Goal: Information Seeking & Learning: Learn about a topic

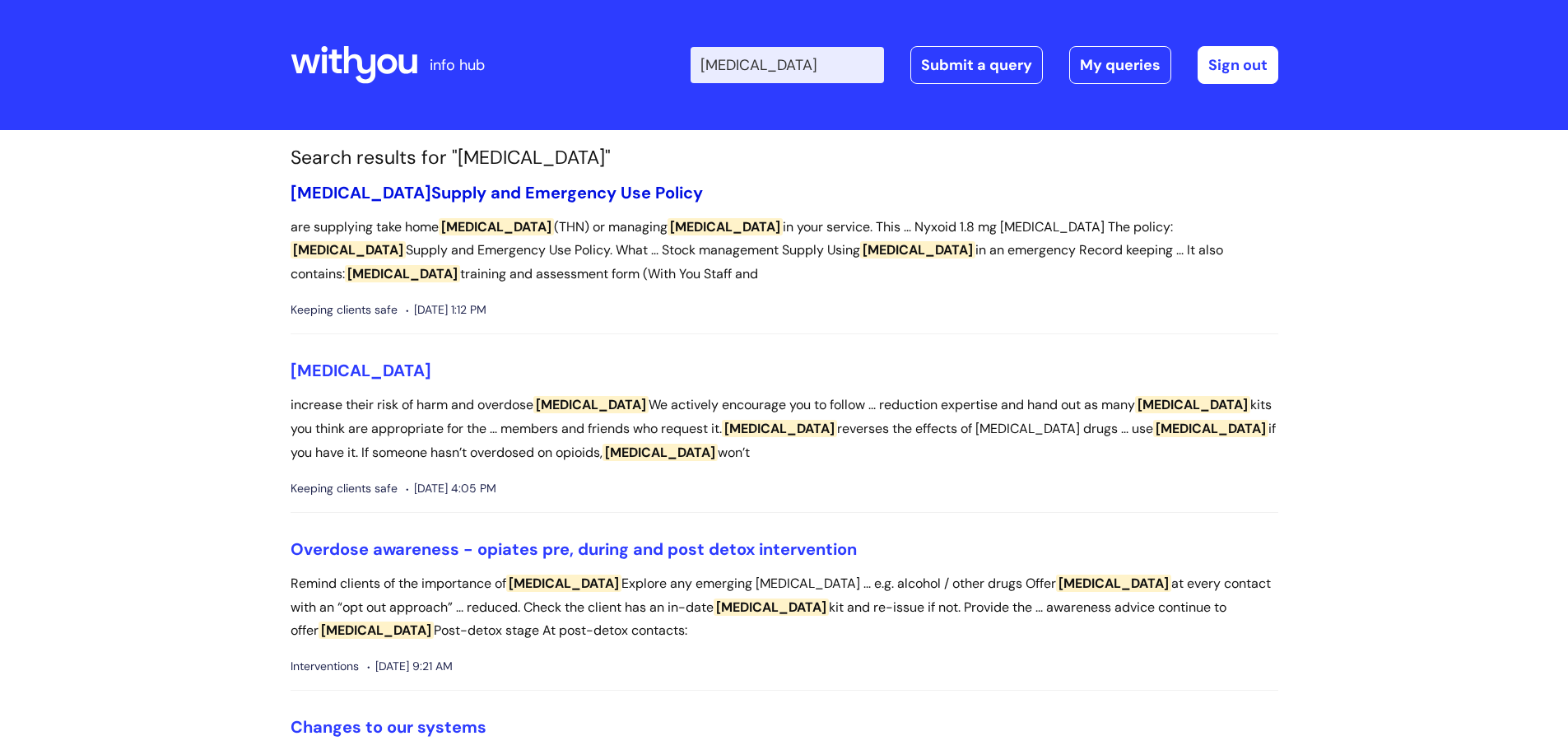
click at [589, 188] on link "[MEDICAL_DATA] Supply and Emergency Use Policy" at bounding box center [497, 193] width 412 height 22
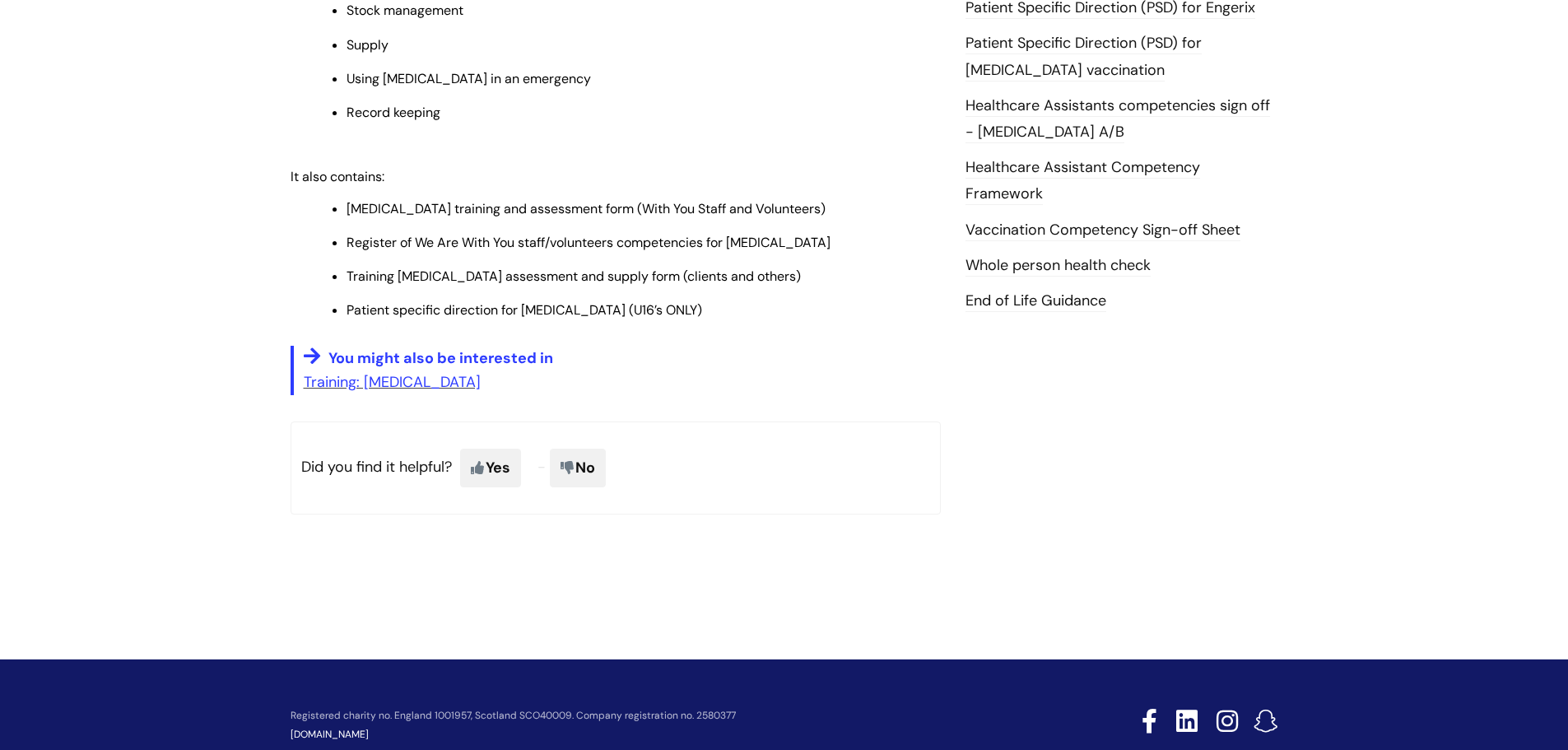
scroll to position [823, 0]
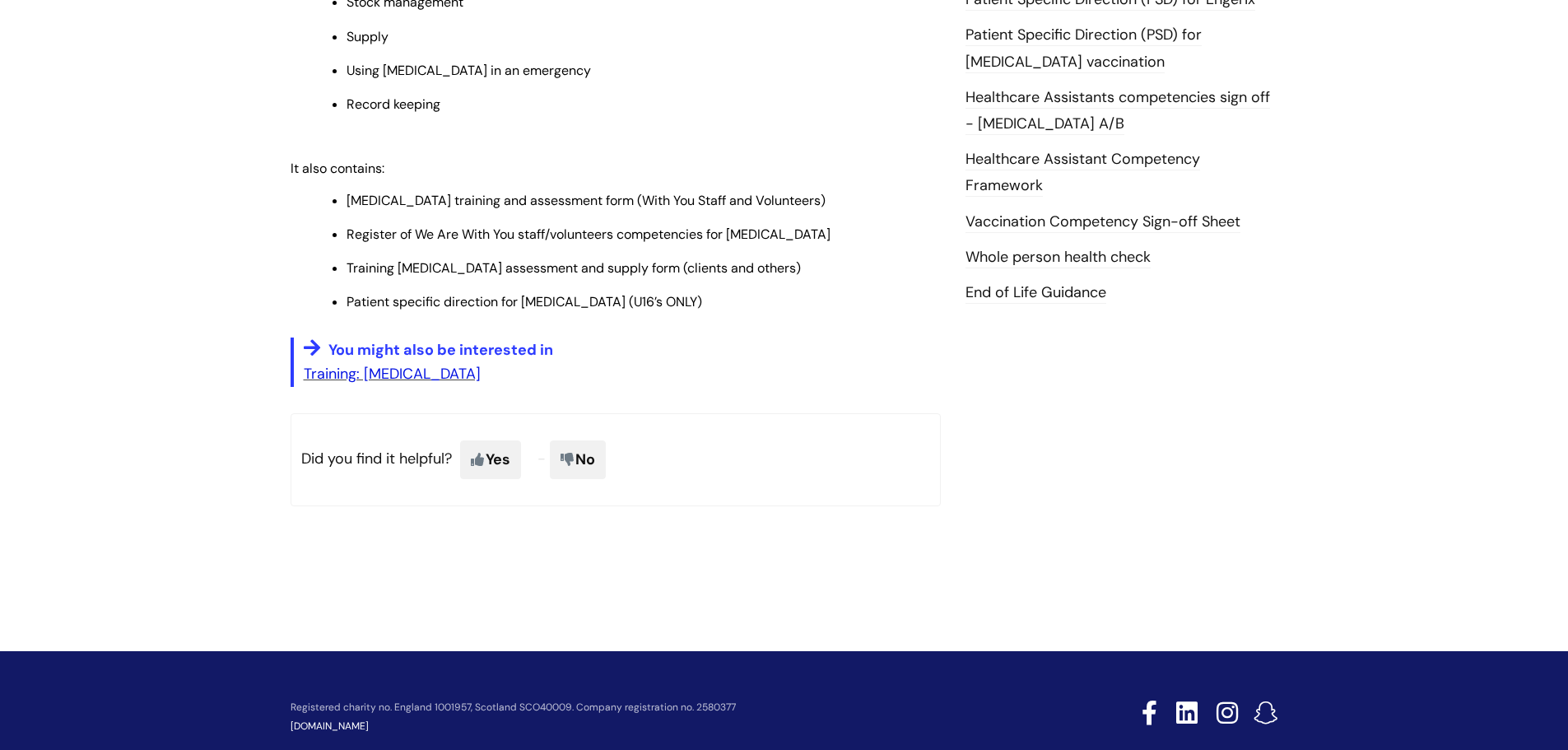
click at [403, 364] on link "Training: Naloxone" at bounding box center [392, 374] width 177 height 20
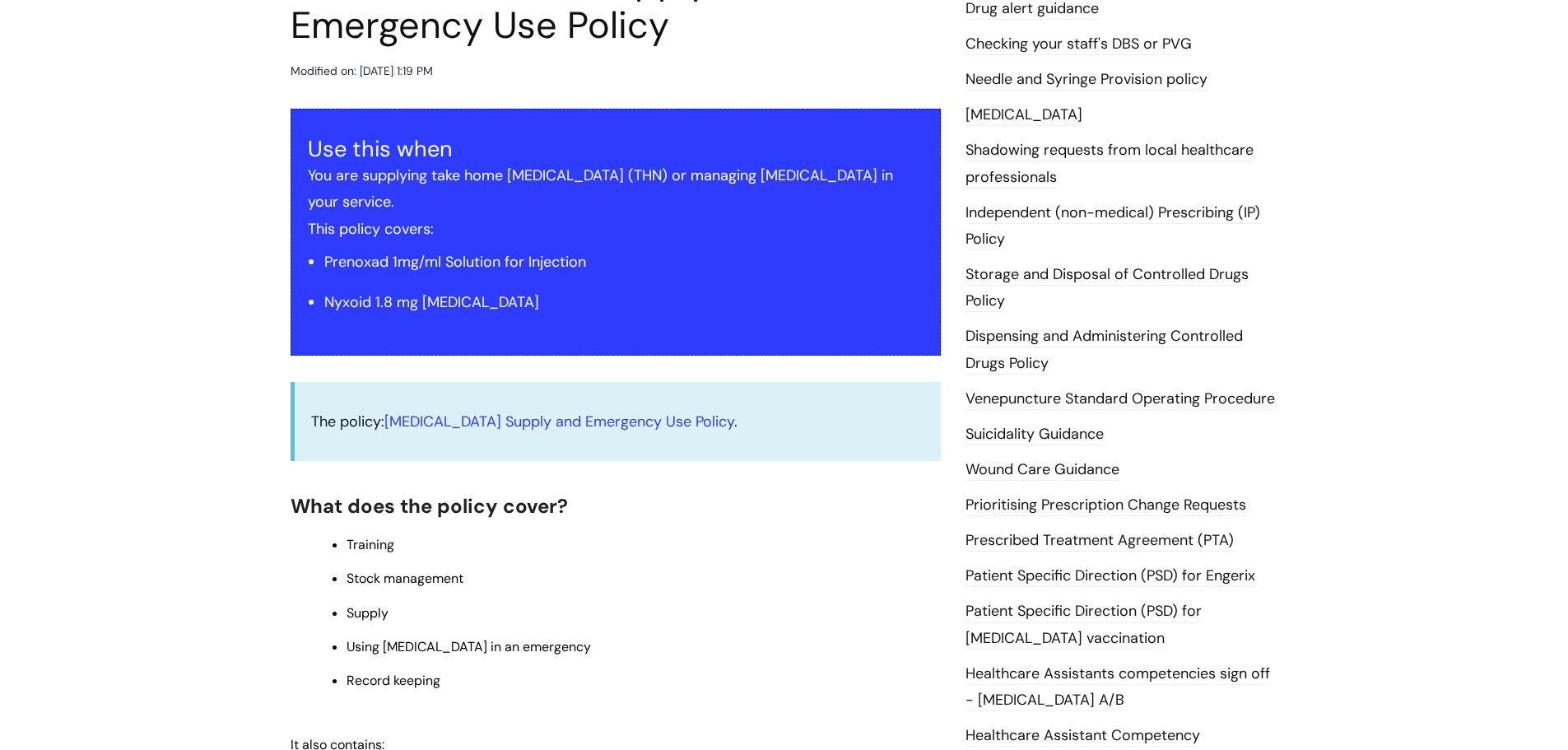
scroll to position [164, 0]
